Goal: Information Seeking & Learning: Learn about a topic

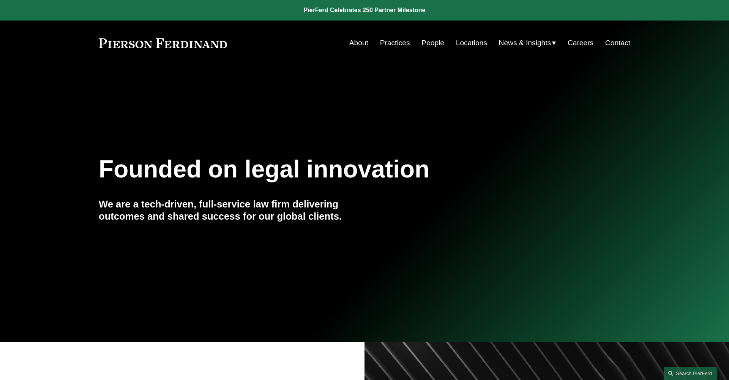
click at [432, 43] on link "People" at bounding box center [433, 43] width 23 height 14
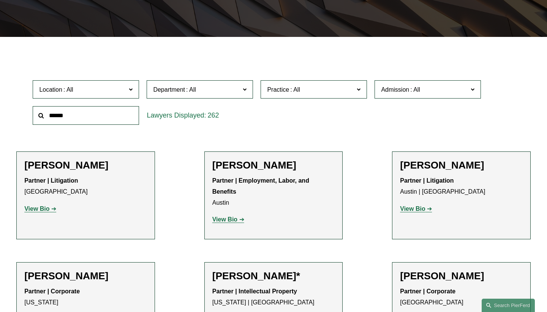
scroll to position [80, 0]
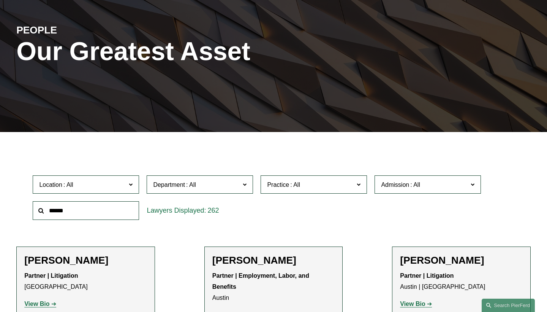
click at [75, 213] on input "text" at bounding box center [86, 210] width 106 height 19
type input "**********"
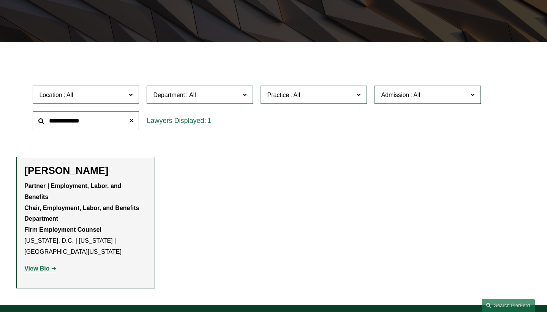
scroll to position [174, 0]
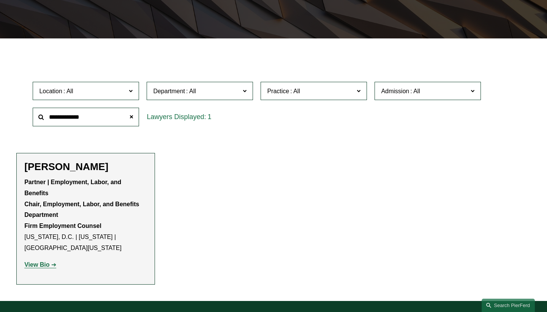
click at [32, 261] on strong "View Bio" at bounding box center [36, 264] width 25 height 6
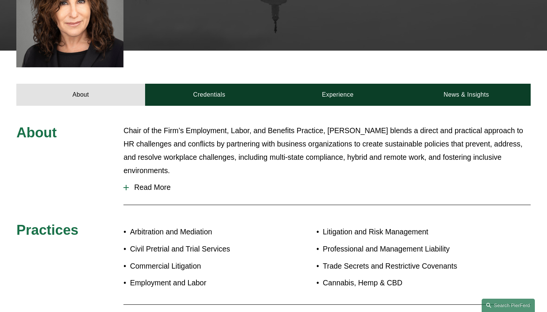
scroll to position [348, 0]
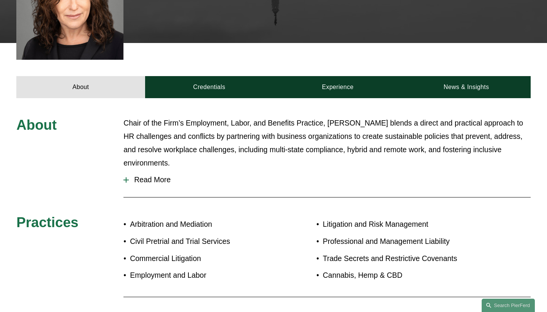
click at [157, 175] on span "Read More" at bounding box center [330, 179] width 402 height 9
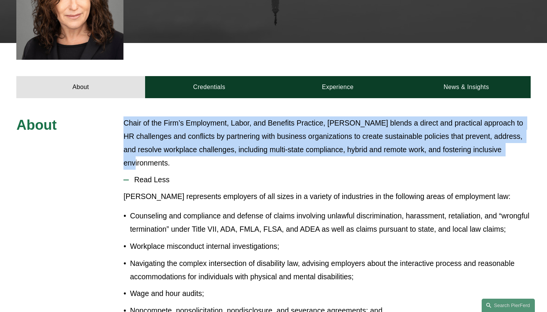
drag, startPoint x: 123, startPoint y: 93, endPoint x: 244, endPoint y: 128, distance: 125.8
copy p "Chair of the Firm’s Employment, Labor, and Benefits Practice, Amy blends a dire…"
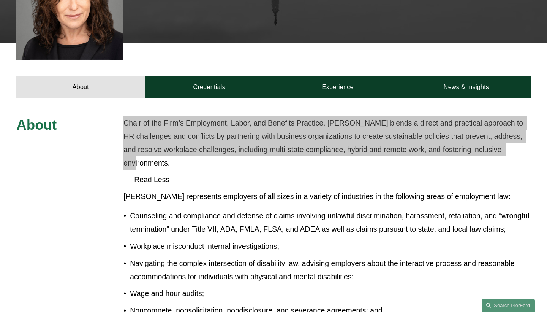
drag, startPoint x: 288, startPoint y: 0, endPoint x: 352, endPoint y: 98, distance: 117.0
click at [352, 116] on p "Chair of the Firm’s Employment, Labor, and Benefits Practice, Amy blends a dire…" at bounding box center [326, 142] width 407 height 53
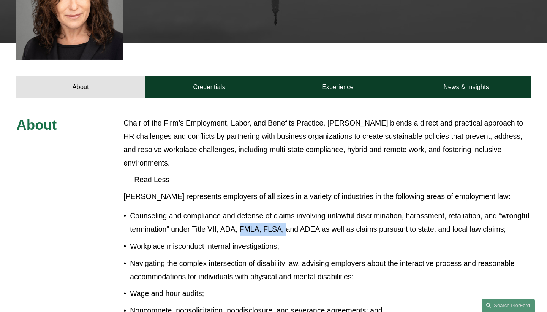
drag, startPoint x: 275, startPoint y: 198, endPoint x: 319, endPoint y: 200, distance: 43.4
click at [319, 209] on p "Counseling and compliance and defense of claims involving unlawful discriminati…" at bounding box center [330, 222] width 401 height 27
copy p "FMLA, FLSA,"
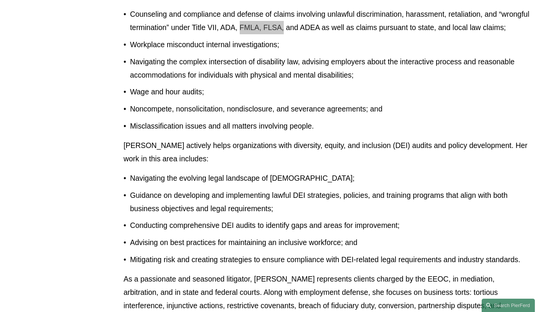
scroll to position [549, 0]
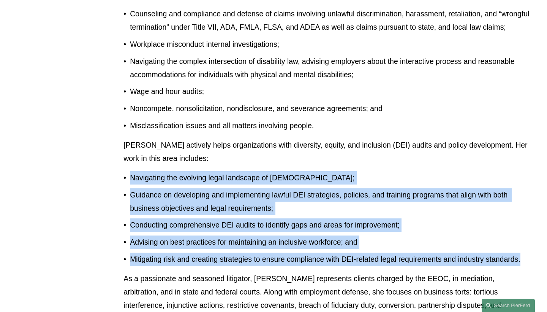
drag, startPoint x: 131, startPoint y: 160, endPoint x: 532, endPoint y: 247, distance: 410.4
click at [532, 247] on div "About Chair of the Firm’s Employment, Labor, and Benefits Practice, Amy blends …" at bounding box center [273, 317] width 547 height 805
copy ul "Navigating the evolving legal landscape of DEI; Guidance on developing and impl…"
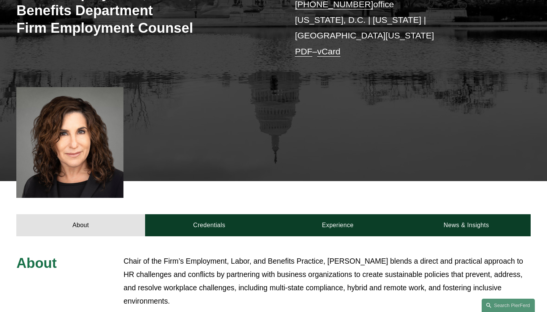
scroll to position [226, 0]
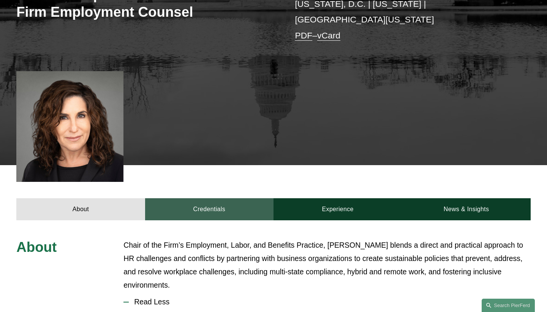
click at [196, 198] on link "Credentials" at bounding box center [209, 209] width 128 height 22
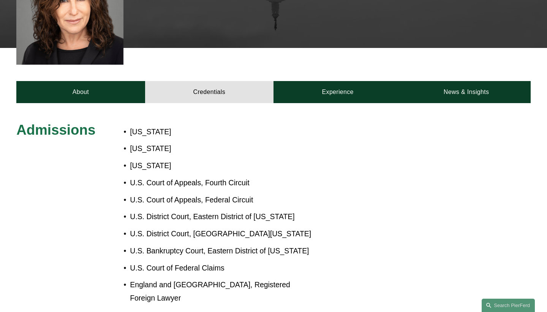
scroll to position [343, 0]
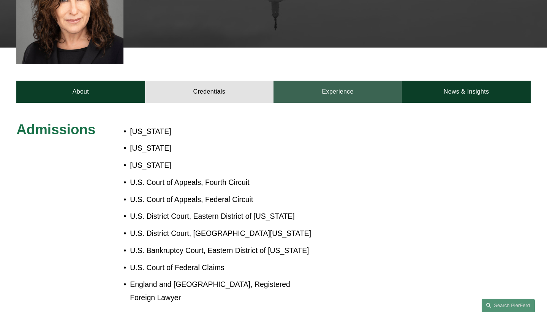
click at [340, 81] on link "Experience" at bounding box center [338, 92] width 128 height 22
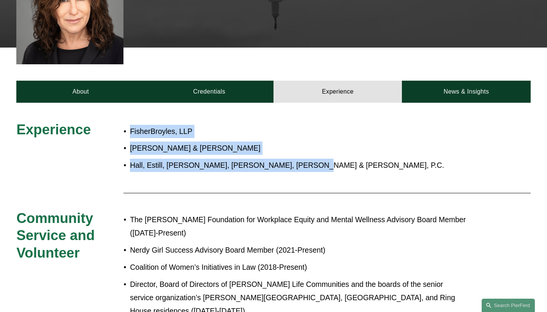
drag, startPoint x: 303, startPoint y: 132, endPoint x: 123, endPoint y: 101, distance: 183.1
click at [123, 121] on div "Experience FisherBroyles, LLP Roetzel & Andress Hall, Estill, Hardwick, Gable, …" at bounding box center [273, 221] width 547 height 200
copy div "FisherBroyles, LLP Roetzel & Andress Hall, Estill, Hardwick, Gable, Golden & Ne…"
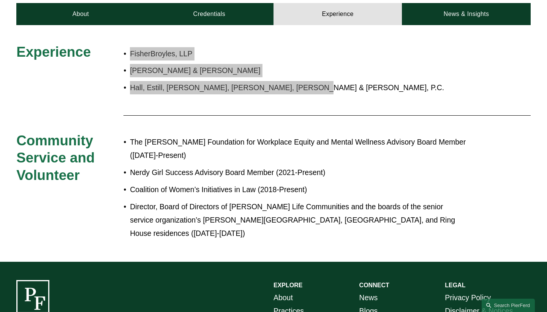
scroll to position [421, 0]
